Goal: Book appointment/travel/reservation

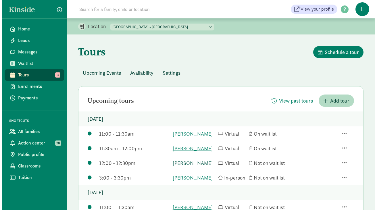
scroll to position [77, 0]
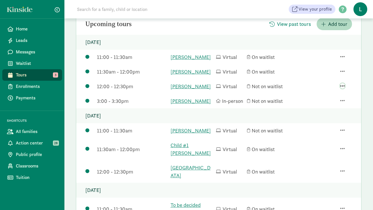
click at [342, 88] on span "button" at bounding box center [342, 85] width 5 height 5
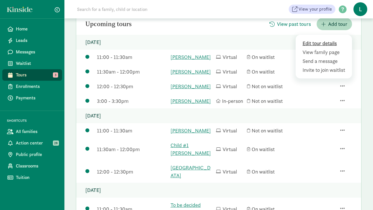
click at [302, 56] on div "Edit tour details" at bounding box center [324, 52] width 45 height 8
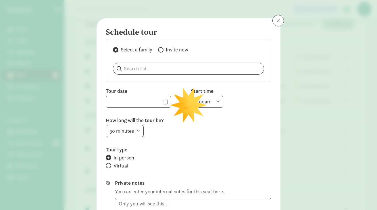
type input "[DATE]"
select select "12:00pm"
radio input "false"
radio input "true"
type textarea "Hi [PERSON_NAME], I'm writing to let you know that the tour that was initially …"
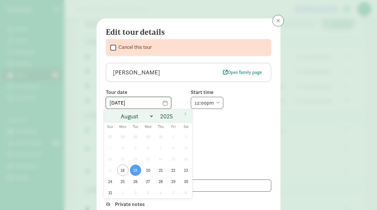
click at [154, 103] on input "[DATE]" at bounding box center [138, 102] width 65 height 11
click at [187, 114] on span at bounding box center [185, 114] width 9 height 10
select select "9"
click at [161, 160] on span "16" at bounding box center [160, 158] width 11 height 11
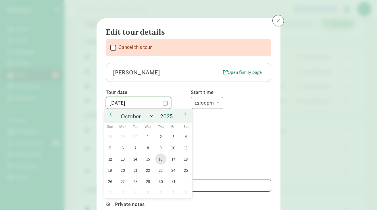
type input "[DATE]"
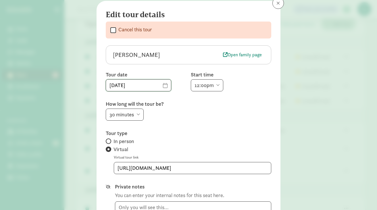
scroll to position [20, 0]
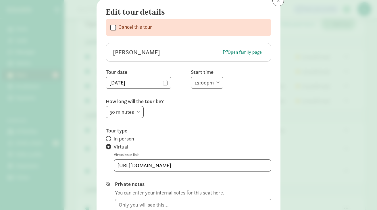
click at [215, 82] on select "6:00am 6:30am 7:00am 7:30am 8:00am 8:30am 9:00am 9:30am 10:00am 10:30am 11:00am…" at bounding box center [207, 83] width 32 height 12
select select "12:30pm"
click at [191, 77] on select "6:00am 6:30am 7:00am 7:30am 8:00am 8:30am 9:00am 9:30am 10:00am 10:30am 11:00am…" at bounding box center [207, 83] width 32 height 12
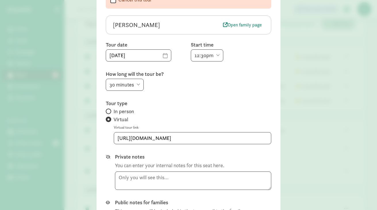
scroll to position [122, 0]
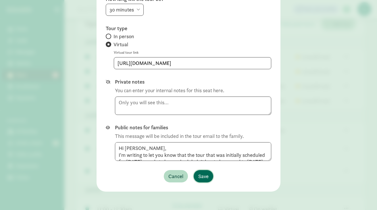
click at [198, 174] on span "Save" at bounding box center [203, 176] width 10 height 8
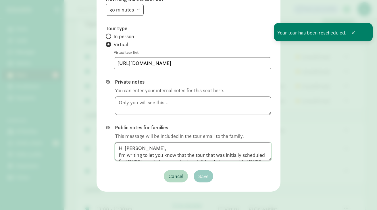
click at [236, 154] on textarea "Hi [PERSON_NAME], I'm writing to let you know that the tour that was initially …" at bounding box center [193, 151] width 156 height 19
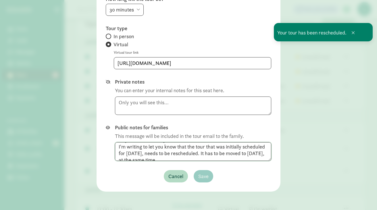
scroll to position [0, 0]
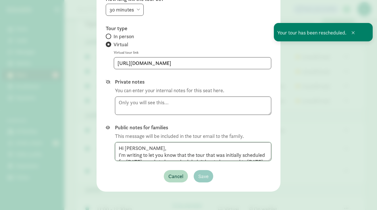
drag, startPoint x: 256, startPoint y: 159, endPoint x: 133, endPoint y: 144, distance: 124.1
click at [133, 144] on textarea "Hi [PERSON_NAME], I'm writing to let you know that the tour that was initially …" at bounding box center [193, 151] width 156 height 19
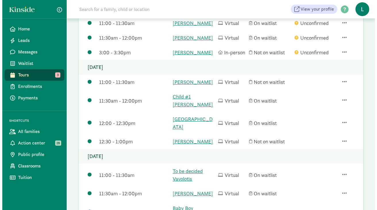
scroll to position [119, 0]
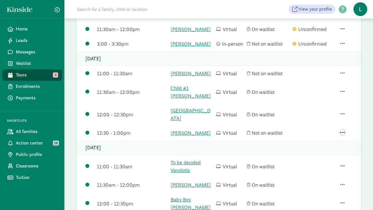
click at [342, 135] on span "button" at bounding box center [342, 132] width 5 height 5
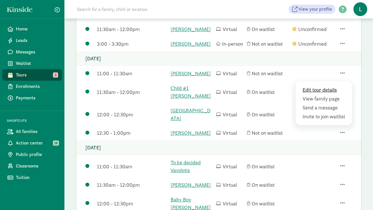
click at [317, 103] on div "Edit tour details" at bounding box center [324, 99] width 45 height 8
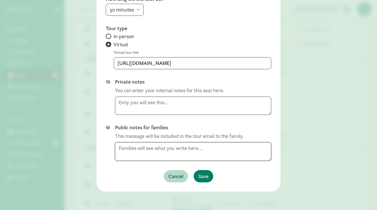
scroll to position [0, 0]
drag, startPoint x: 143, startPoint y: 157, endPoint x: 97, endPoint y: 129, distance: 53.4
click at [97, 129] on div "Edit tour details  Cancel this tour [PERSON_NAME] Open family page Tour date […" at bounding box center [189, 44] width 184 height 296
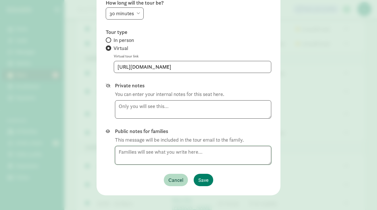
scroll to position [122, 0]
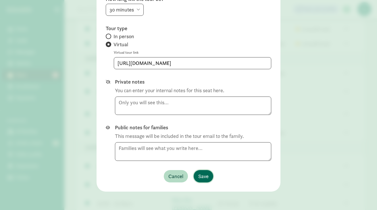
click at [200, 174] on span "Save" at bounding box center [203, 176] width 10 height 8
